Goal: Task Accomplishment & Management: Manage account settings

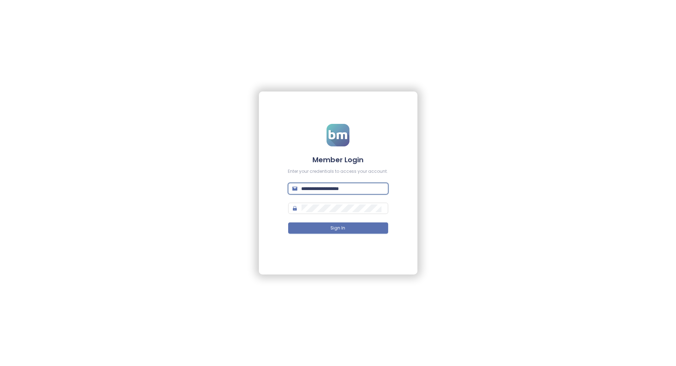
click at [343, 189] on input "**********" at bounding box center [343, 189] width 82 height 8
click at [360, 191] on input "**********" at bounding box center [343, 189] width 82 height 8
type input "**********"
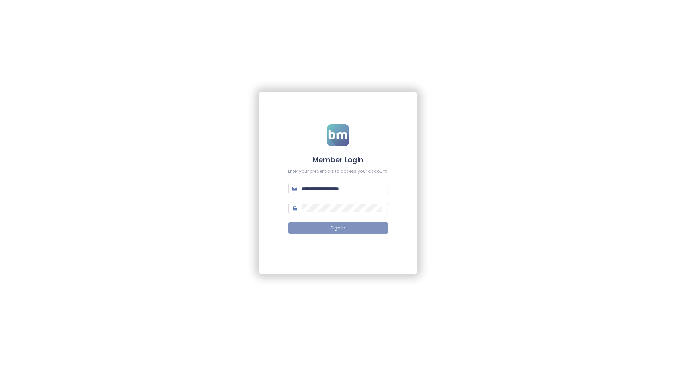
click at [353, 228] on button "Sign In" at bounding box center [338, 228] width 100 height 11
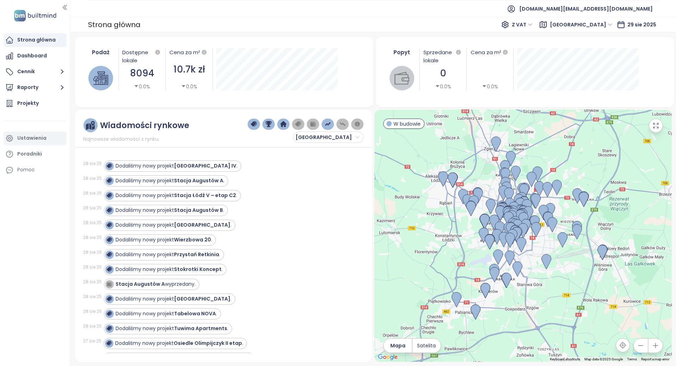
click at [47, 139] on div "Ustawienia" at bounding box center [35, 138] width 63 height 14
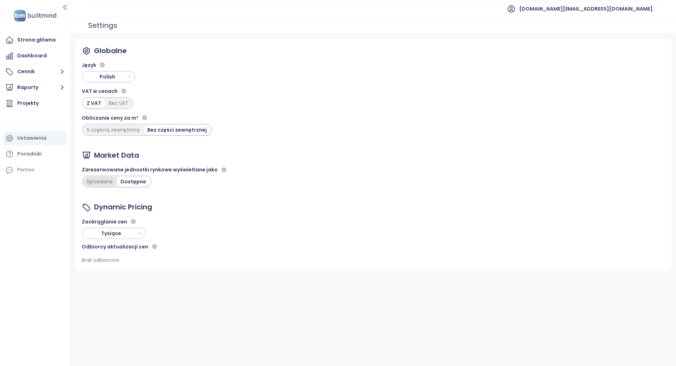
click at [99, 180] on div "Sprzedane" at bounding box center [100, 182] width 34 height 10
click at [115, 183] on div "Sprzedane" at bounding box center [101, 182] width 36 height 10
click at [125, 181] on div "Dostępne" at bounding box center [135, 182] width 32 height 10
click at [44, 39] on div "Strona główna" at bounding box center [36, 40] width 38 height 9
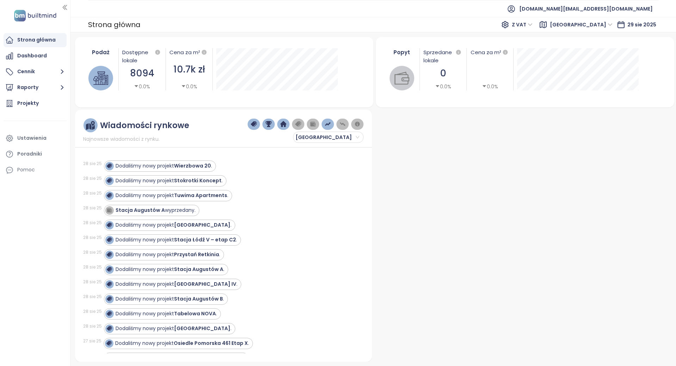
click at [312, 143] on div "Wiadomości rynkowe Najnowsze wiadomości z rynku. Łódź 28 sie 25 Dodaliśmy nowy …" at bounding box center [223, 236] width 297 height 252
click at [315, 137] on span "[GEOGRAPHIC_DATA]" at bounding box center [328, 137] width 64 height 11
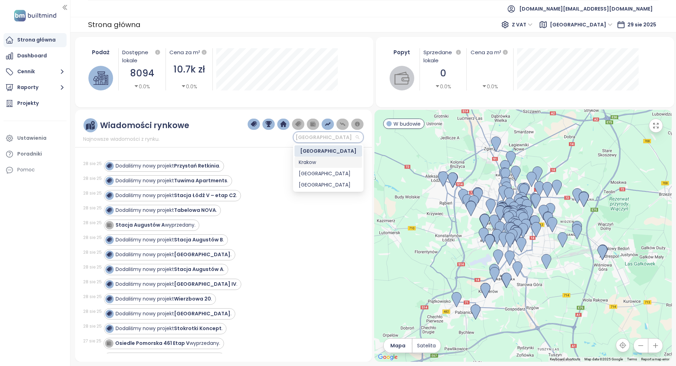
click at [313, 160] on div "Krakow" at bounding box center [328, 163] width 59 height 8
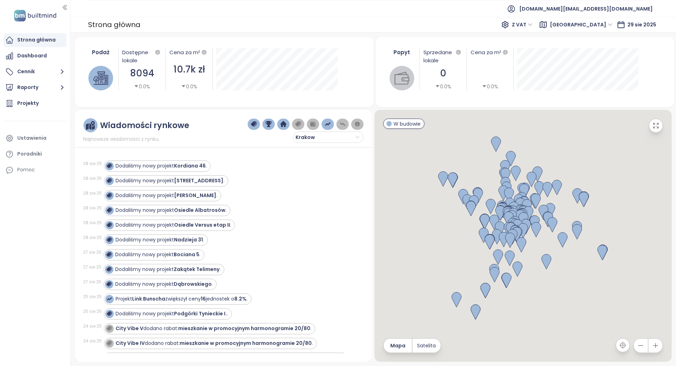
click at [143, 71] on div "8094" at bounding box center [141, 73] width 39 height 14
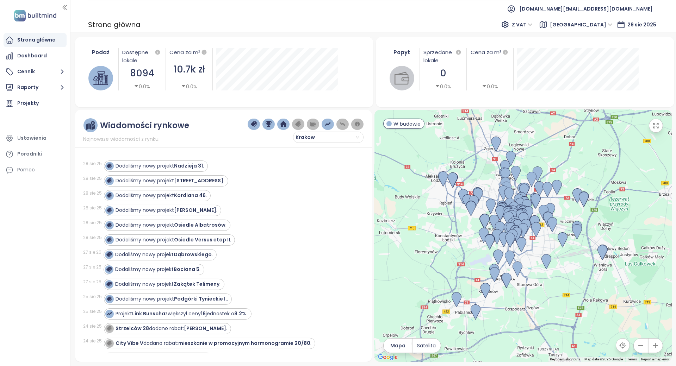
click at [594, 24] on div "Łódź" at bounding box center [582, 24] width 69 height 11
click at [602, 48] on div "Krakow" at bounding box center [628, 50] width 56 height 8
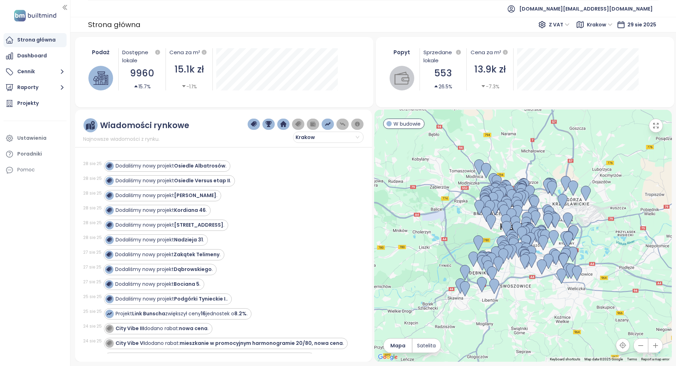
click at [91, 49] on div "Podaż" at bounding box center [101, 52] width 28 height 8
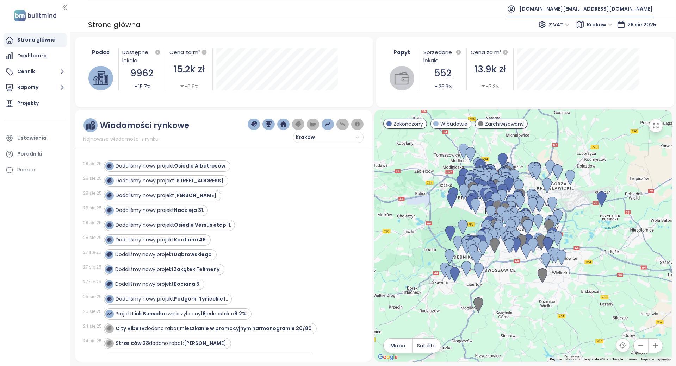
click at [610, 11] on span "[DOMAIN_NAME][EMAIL_ADDRESS][DOMAIN_NAME]" at bounding box center [586, 8] width 134 height 17
click at [609, 31] on span "Wyloguj się" at bounding box center [603, 28] width 27 height 7
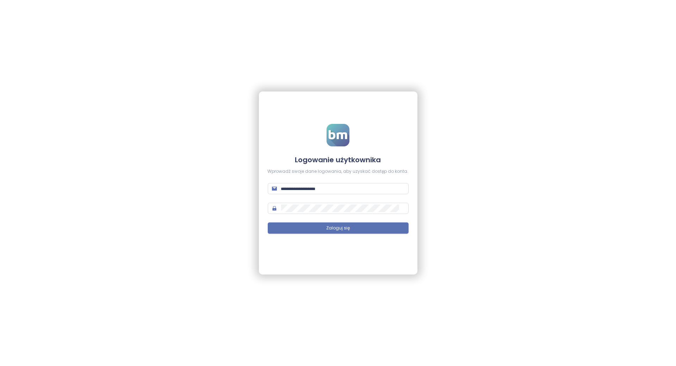
type input "**********"
click at [350, 229] on button "Zaloguj się" at bounding box center [338, 228] width 141 height 11
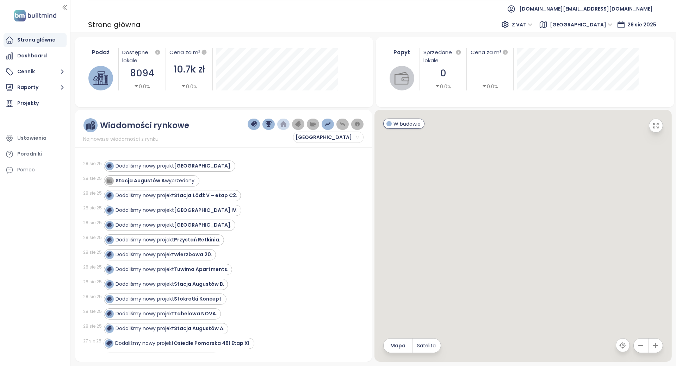
click at [547, 26] on icon at bounding box center [543, 24] width 6 height 6
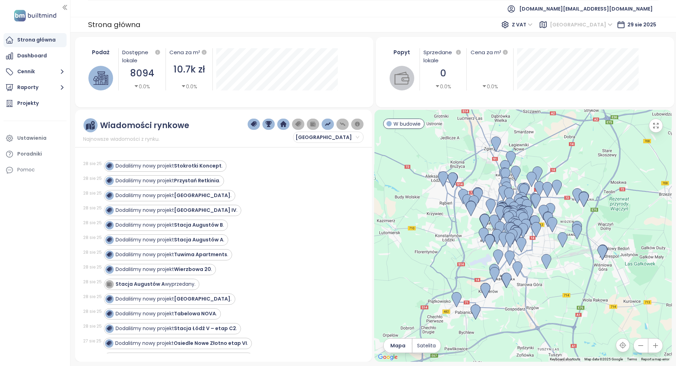
click at [594, 22] on div "[GEOGRAPHIC_DATA]" at bounding box center [582, 24] width 69 height 11
click at [609, 50] on div "Krakow" at bounding box center [628, 50] width 56 height 8
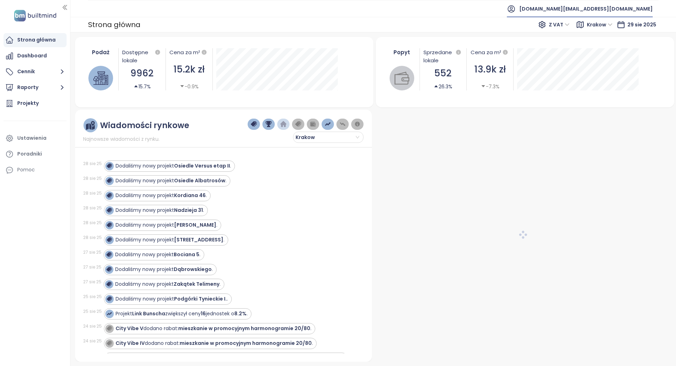
click at [613, 7] on span "[DOMAIN_NAME][EMAIL_ADDRESS][DOMAIN_NAME]" at bounding box center [586, 8] width 134 height 17
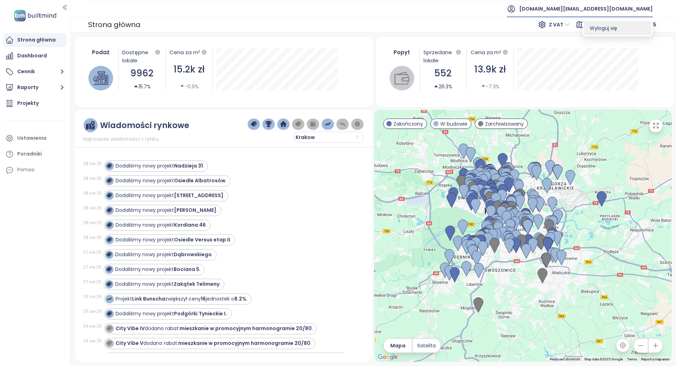
click at [602, 26] on span "Wyloguj się" at bounding box center [603, 28] width 27 height 7
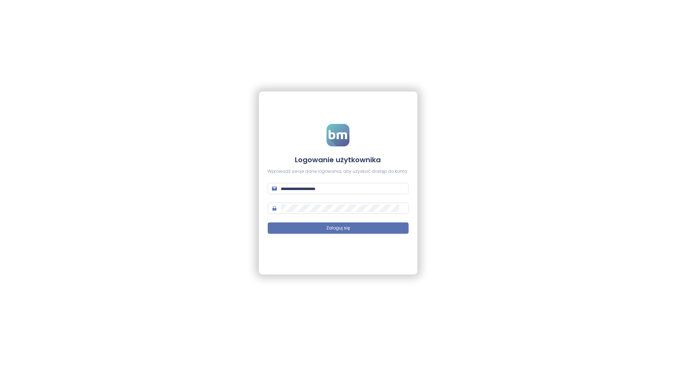
type input "**********"
click at [319, 224] on button "Zaloguj się" at bounding box center [338, 228] width 141 height 11
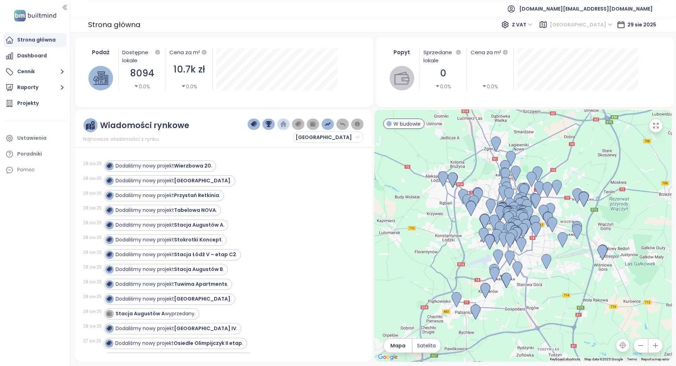
click at [598, 20] on span "[GEOGRAPHIC_DATA]" at bounding box center [581, 24] width 63 height 11
click at [599, 53] on div "Krakow" at bounding box center [628, 49] width 65 height 11
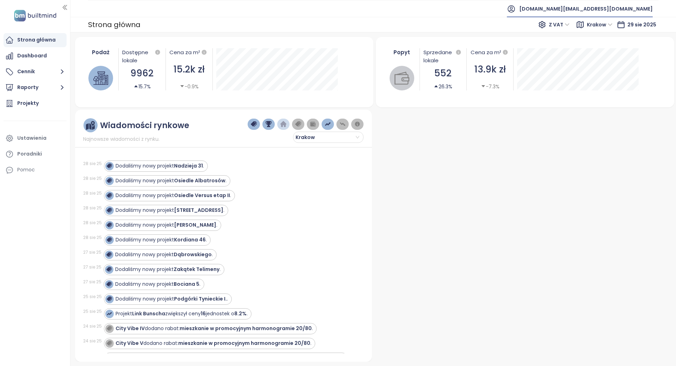
click at [612, 13] on span "[DOMAIN_NAME][EMAIL_ADDRESS][DOMAIN_NAME]" at bounding box center [586, 8] width 134 height 17
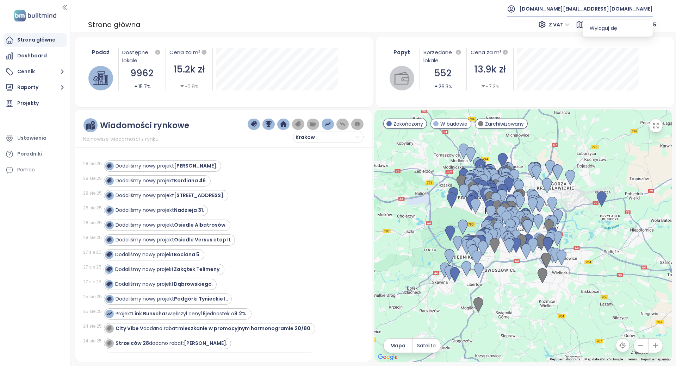
click at [621, 7] on span "[DOMAIN_NAME][EMAIL_ADDRESS][DOMAIN_NAME]" at bounding box center [586, 8] width 134 height 17
click at [617, 10] on span "[DOMAIN_NAME][EMAIL_ADDRESS][DOMAIN_NAME]" at bounding box center [586, 8] width 134 height 17
click at [610, 28] on span "Wyloguj się" at bounding box center [603, 28] width 27 height 7
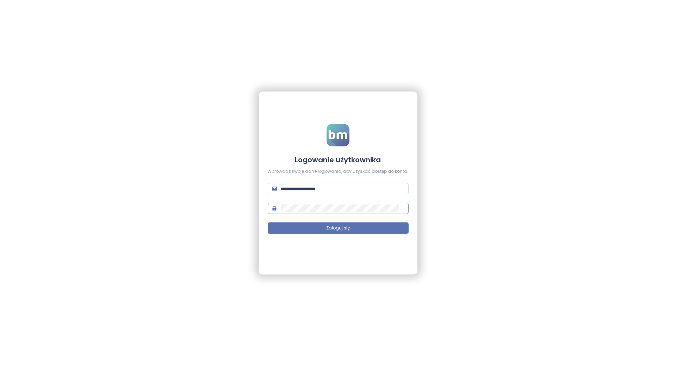
type input "**********"
click at [358, 233] on button "Zaloguj się" at bounding box center [338, 228] width 141 height 11
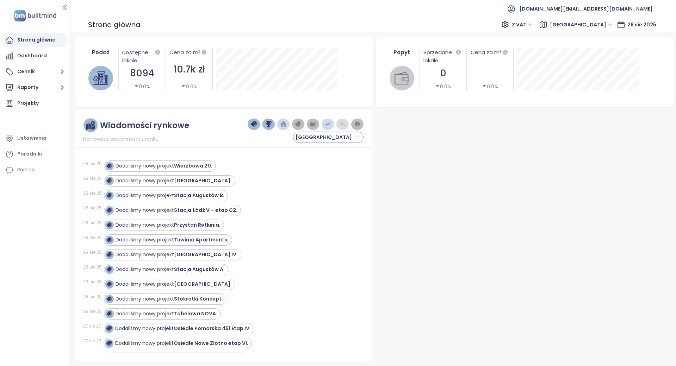
click at [328, 138] on span "Łódź" at bounding box center [328, 137] width 64 height 11
click at [356, 137] on span "Łódź" at bounding box center [328, 137] width 64 height 11
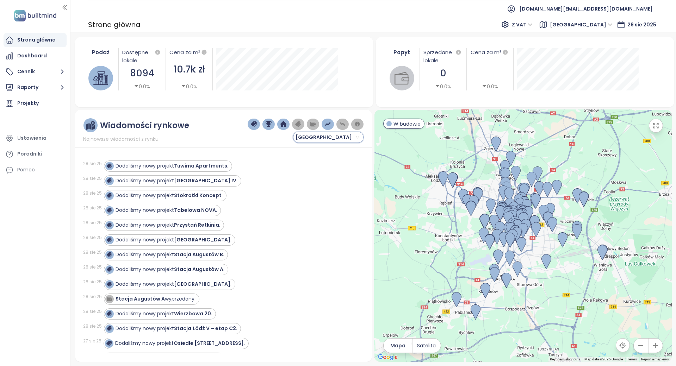
click at [599, 25] on span "Łódź" at bounding box center [581, 24] width 63 height 11
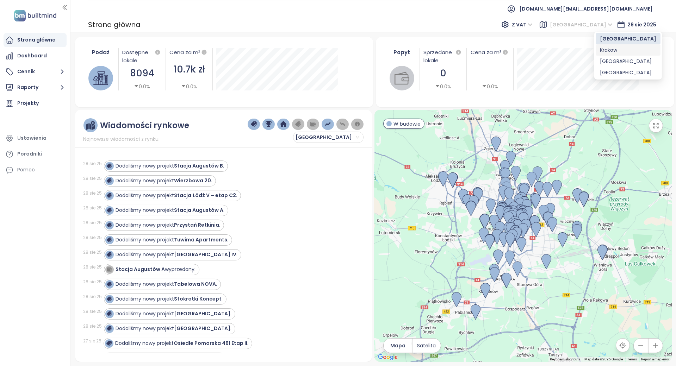
click at [601, 48] on div "Krakow" at bounding box center [628, 50] width 56 height 8
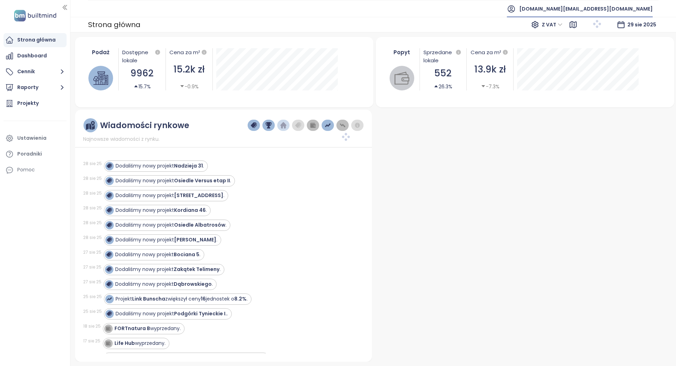
click at [612, 5] on span "[DOMAIN_NAME][EMAIL_ADDRESS][DOMAIN_NAME]" at bounding box center [586, 8] width 134 height 17
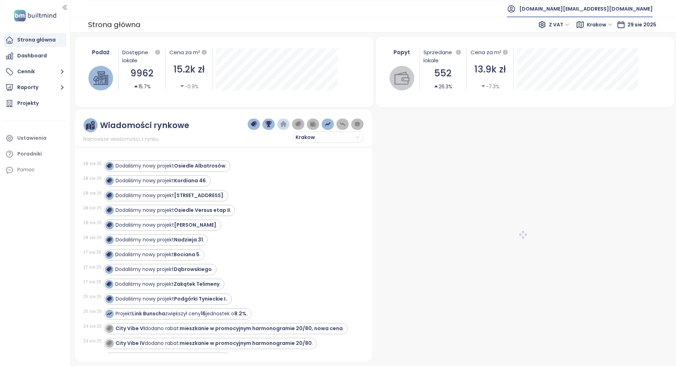
click at [619, 8] on span "[DOMAIN_NAME][EMAIL_ADDRESS][DOMAIN_NAME]" at bounding box center [586, 8] width 134 height 17
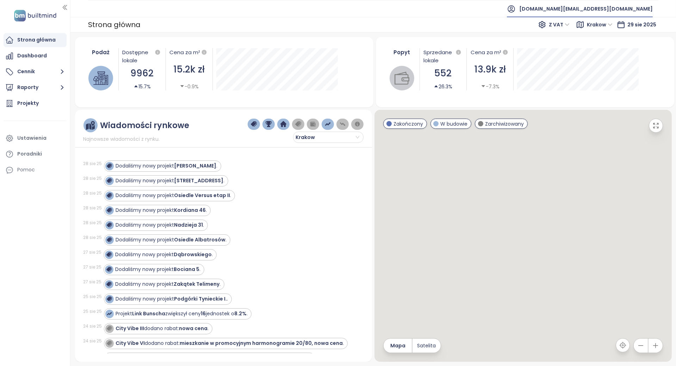
click at [616, 8] on span "[DOMAIN_NAME][EMAIL_ADDRESS][DOMAIN_NAME]" at bounding box center [586, 8] width 134 height 17
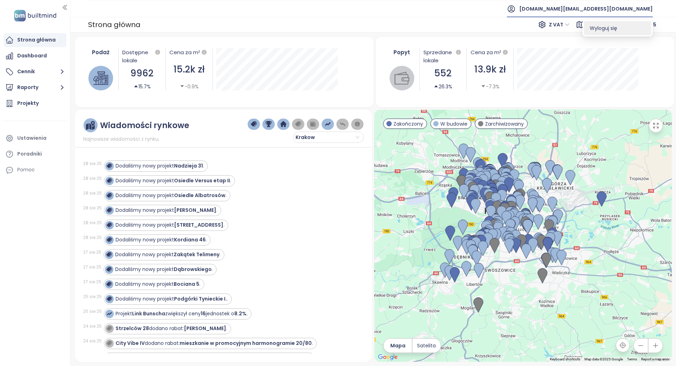
click at [608, 31] on span "Wyloguj się" at bounding box center [603, 28] width 27 height 7
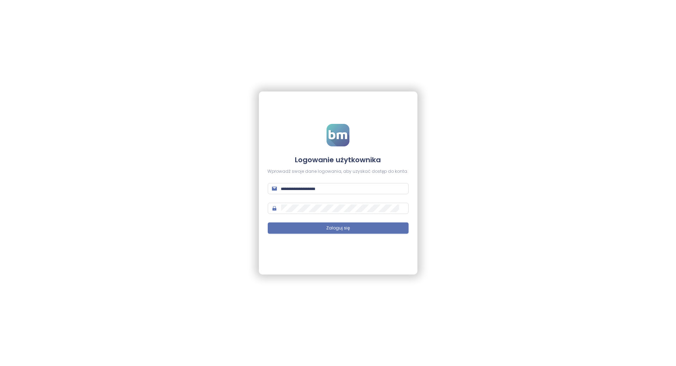
type input "**********"
click at [355, 190] on input "**********" at bounding box center [342, 189] width 123 height 8
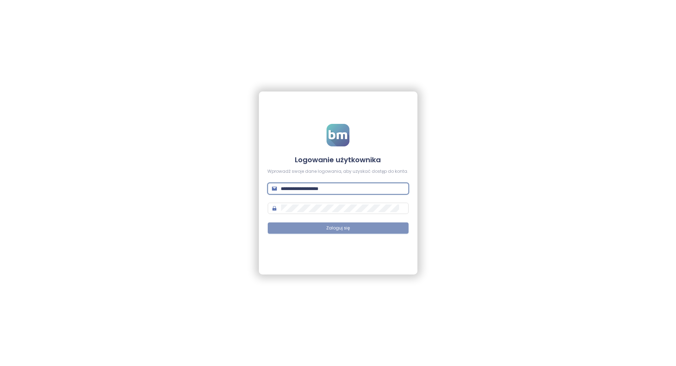
click at [348, 227] on span "Zaloguj się" at bounding box center [338, 228] width 24 height 7
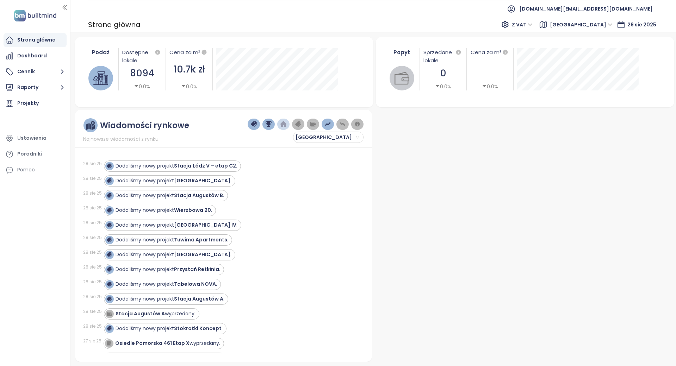
click at [605, 29] on span "Łódź" at bounding box center [581, 24] width 63 height 11
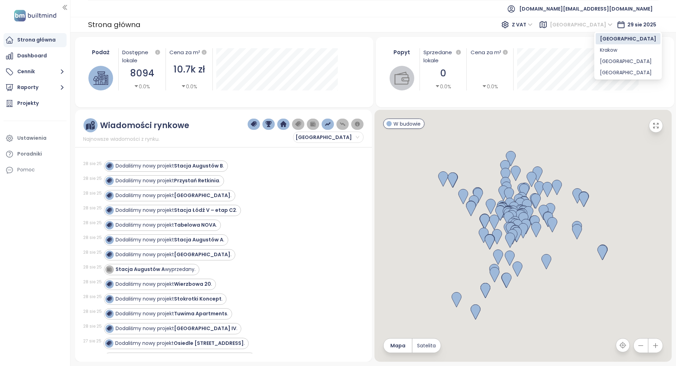
click at [602, 50] on div "Krakow" at bounding box center [628, 50] width 56 height 8
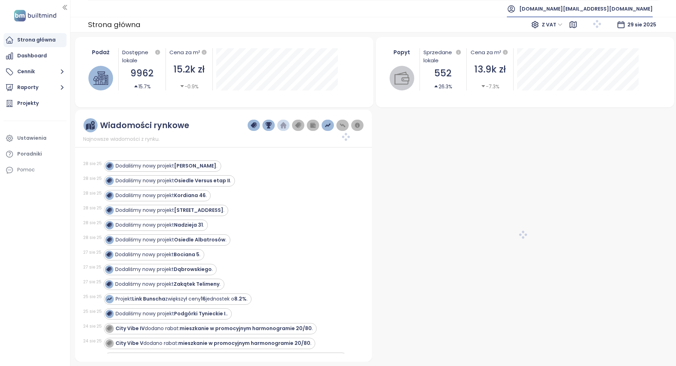
click at [593, 6] on div "[DOMAIN_NAME][EMAIL_ADDRESS][DOMAIN_NAME]" at bounding box center [580, 8] width 146 height 17
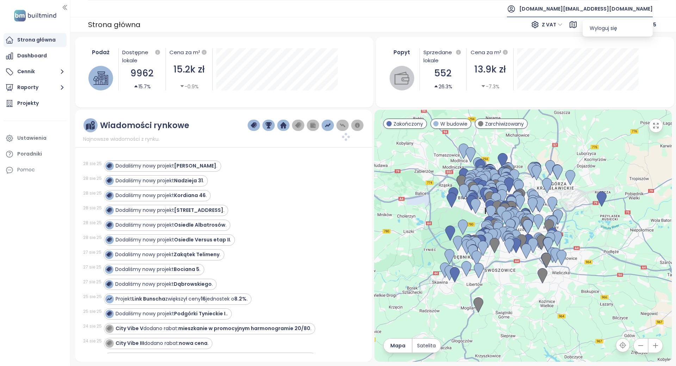
click at [602, 28] on span "Wyloguj się" at bounding box center [603, 28] width 27 height 7
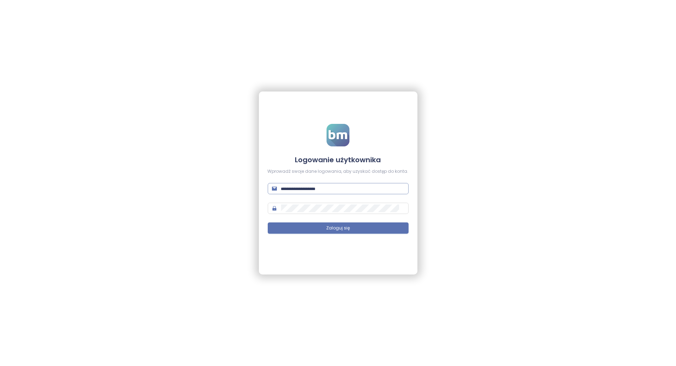
type input "**********"
click at [322, 230] on button "Zaloguj się" at bounding box center [338, 228] width 141 height 11
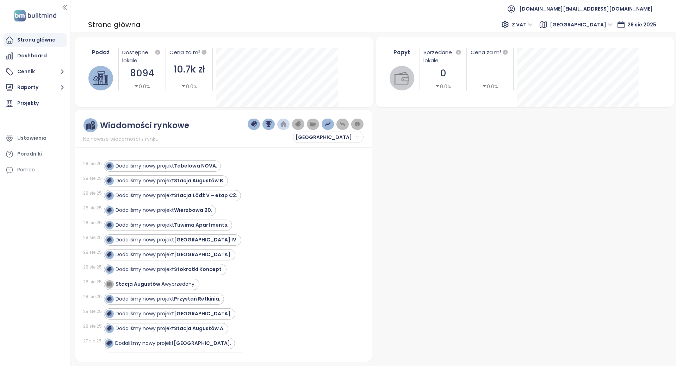
click at [596, 23] on div "[GEOGRAPHIC_DATA]" at bounding box center [582, 24] width 69 height 11
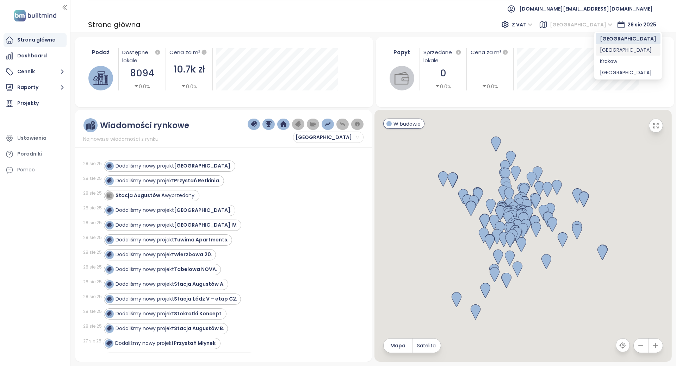
click at [601, 61] on div "Krakow" at bounding box center [628, 61] width 56 height 8
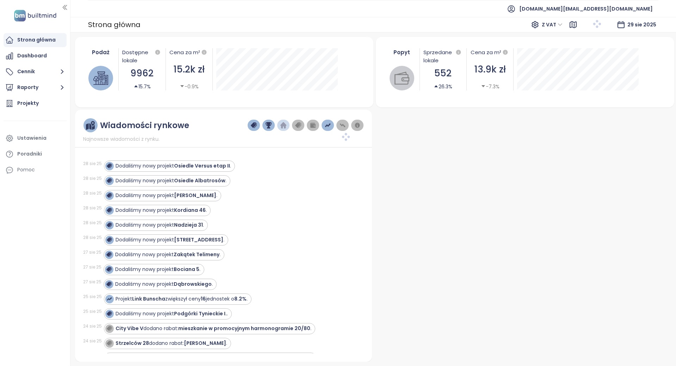
click at [600, 6] on span "[DOMAIN_NAME][EMAIL_ADDRESS][DOMAIN_NAME]" at bounding box center [586, 8] width 134 height 17
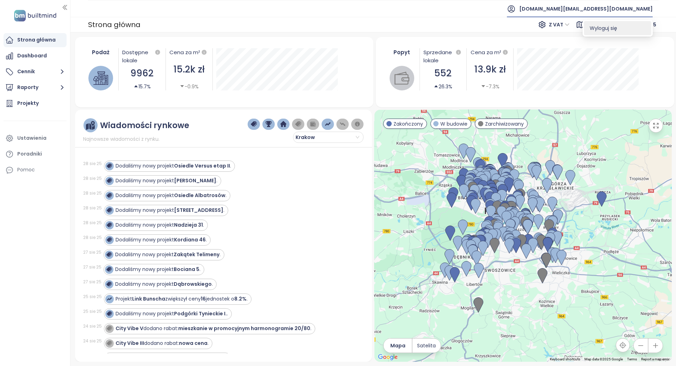
click at [605, 28] on span "Wyloguj się" at bounding box center [603, 28] width 27 height 7
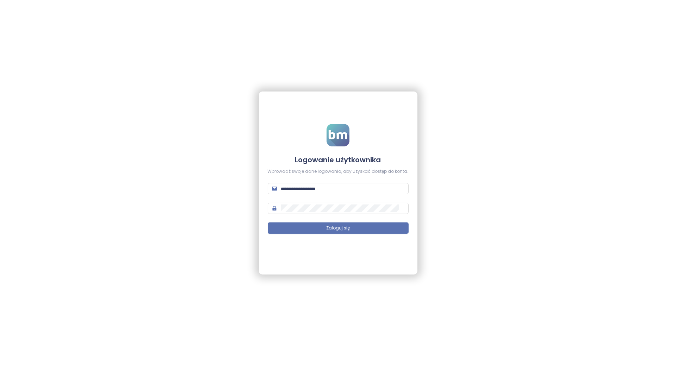
type input "**********"
click at [358, 188] on input "**********" at bounding box center [342, 189] width 123 height 8
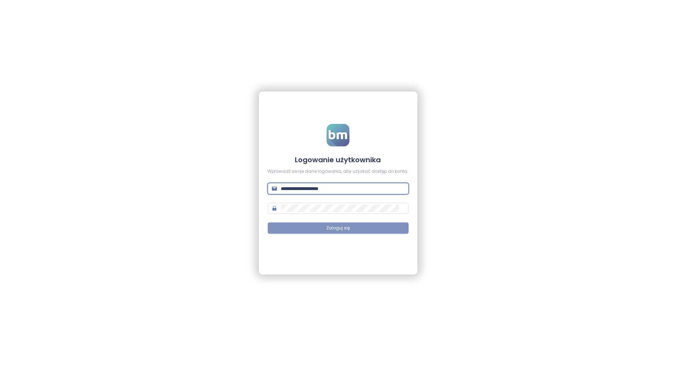
click at [278, 232] on button "Zaloguj się" at bounding box center [338, 228] width 141 height 11
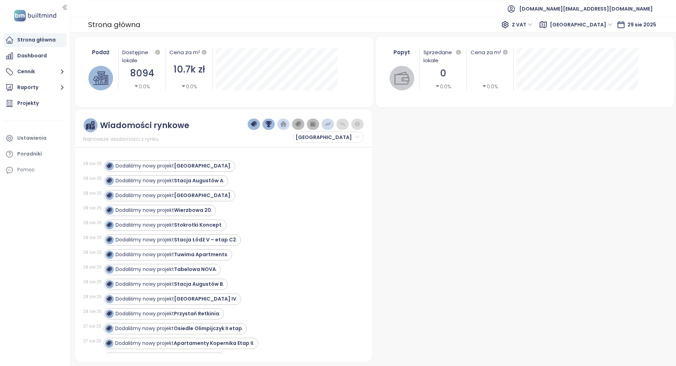
click at [598, 25] on span "[GEOGRAPHIC_DATA]" at bounding box center [581, 24] width 63 height 11
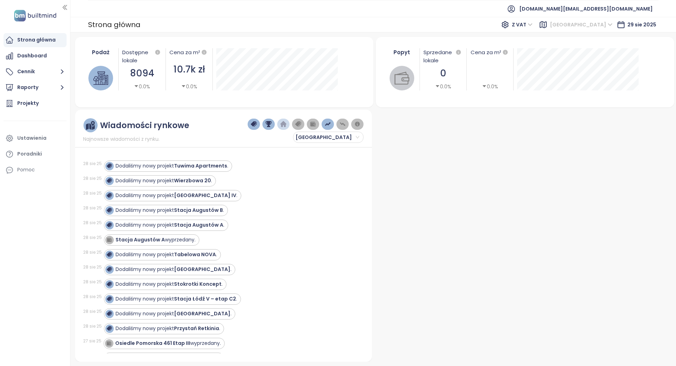
click at [600, 25] on span "[GEOGRAPHIC_DATA]" at bounding box center [581, 24] width 63 height 11
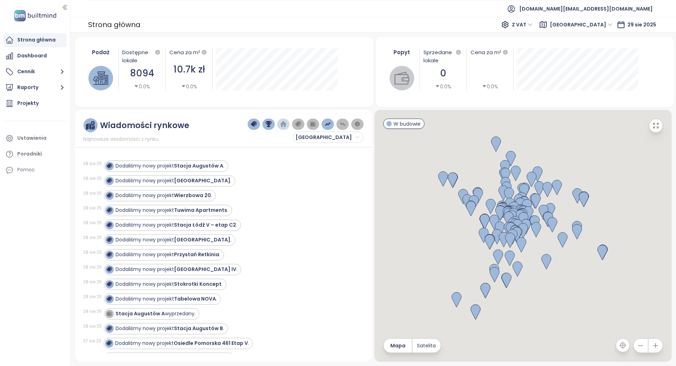
click at [608, 27] on span "[GEOGRAPHIC_DATA]" at bounding box center [581, 24] width 63 height 11
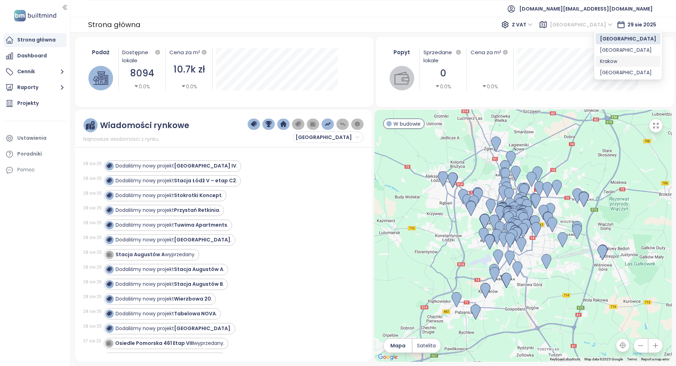
click at [610, 59] on div "Krakow" at bounding box center [628, 61] width 56 height 8
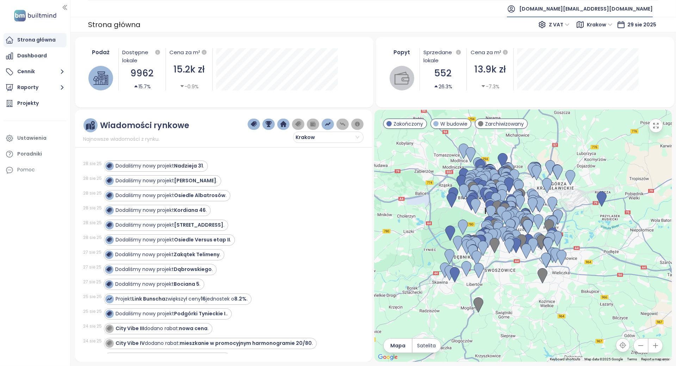
click at [608, 11] on span "[DOMAIN_NAME][EMAIL_ADDRESS][DOMAIN_NAME]" at bounding box center [586, 8] width 134 height 17
click at [613, 29] on span "Wyloguj się" at bounding box center [603, 28] width 27 height 7
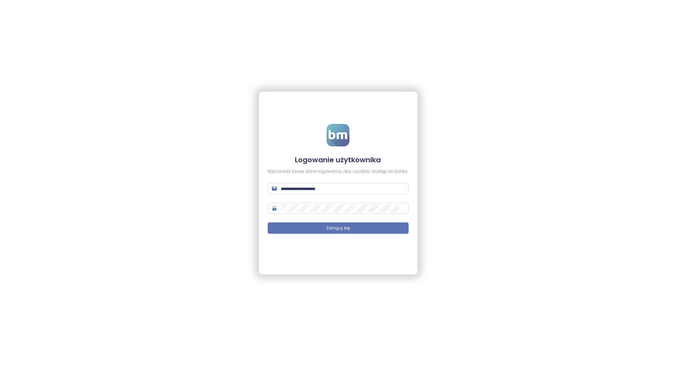
type input "**********"
click at [342, 226] on span "Zaloguj się" at bounding box center [338, 228] width 24 height 7
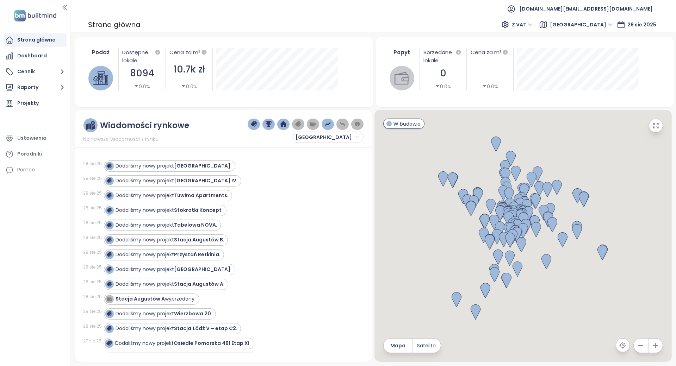
click at [599, 28] on span "Łódź" at bounding box center [581, 24] width 63 height 11
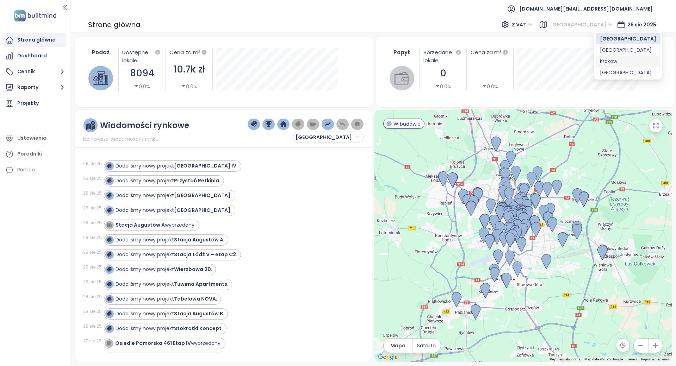
click at [600, 60] on div "Krakow" at bounding box center [628, 61] width 56 height 8
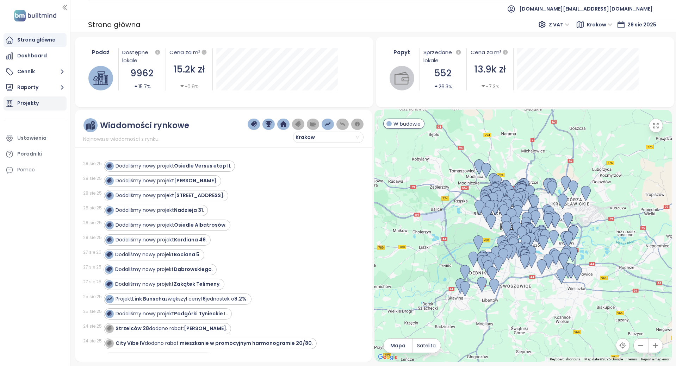
click at [14, 100] on div "Projekty" at bounding box center [35, 104] width 63 height 14
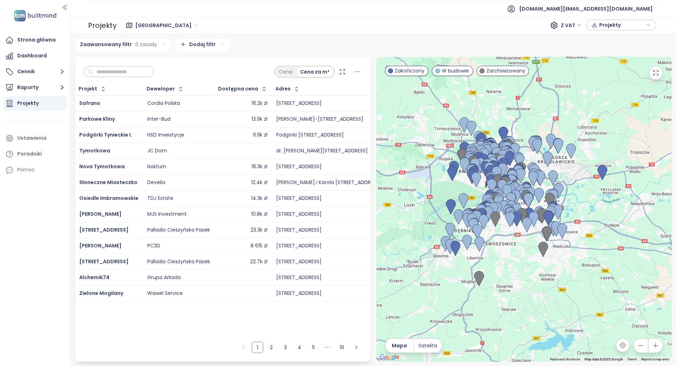
click at [145, 21] on span "Łódź" at bounding box center [166, 25] width 63 height 11
click at [143, 63] on div "Krakow" at bounding box center [165, 62] width 56 height 8
click at [137, 67] on input "text" at bounding box center [121, 72] width 57 height 11
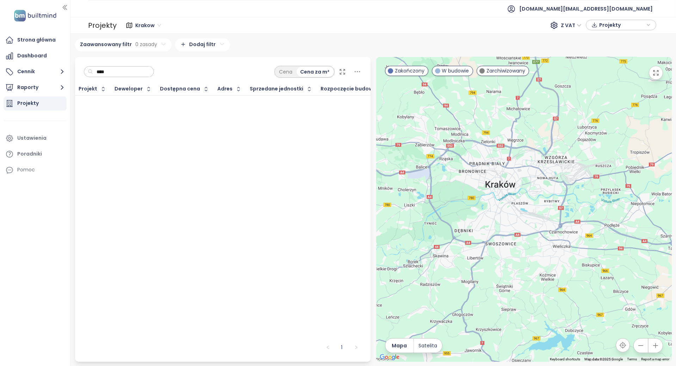
type input "*****"
type input "*******"
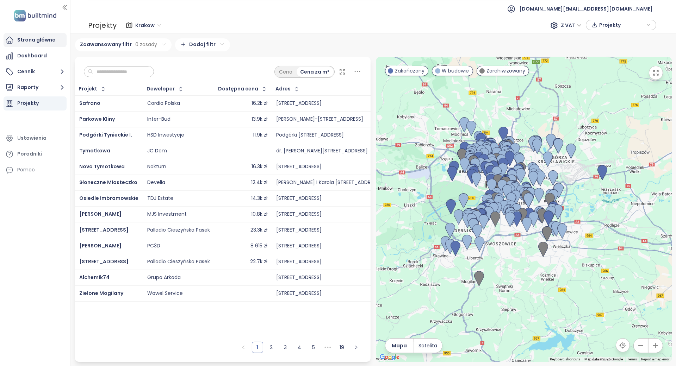
click at [42, 41] on div "Strona główna" at bounding box center [36, 40] width 38 height 9
